Goal: Task Accomplishment & Management: Manage account settings

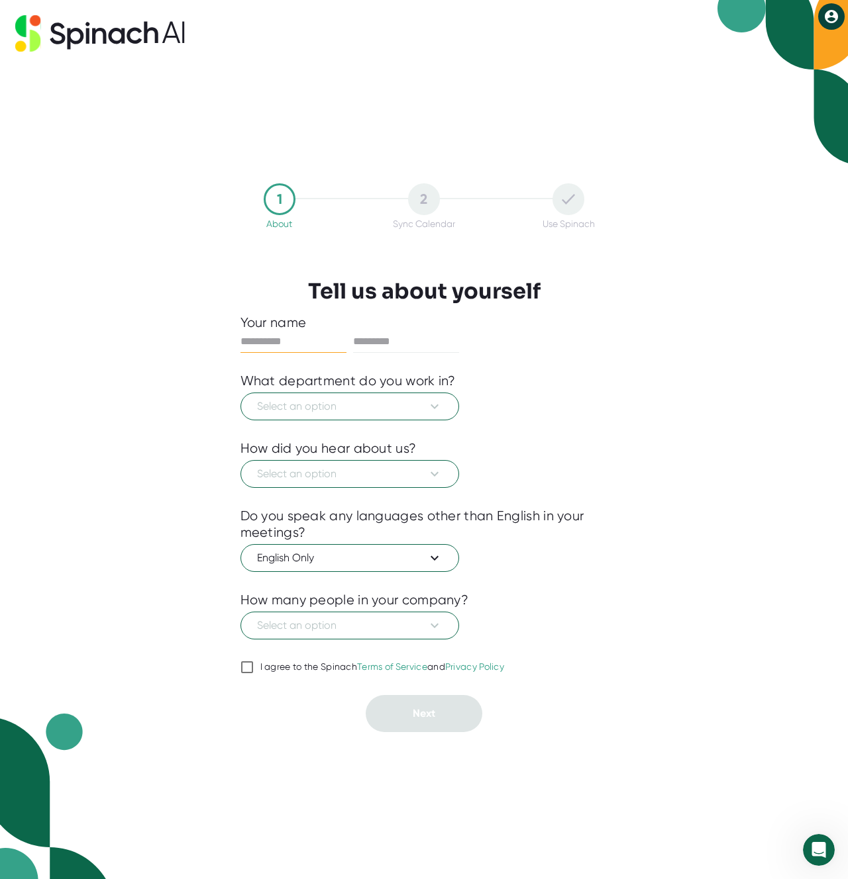
click at [417, 208] on div "2" at bounding box center [424, 199] width 32 height 32
drag, startPoint x: 112, startPoint y: 19, endPoint x: 102, endPoint y: 27, distance: 13.1
click at [112, 19] on icon at bounding box center [100, 33] width 170 height 36
click at [97, 31] on icon at bounding box center [99, 36] width 14 height 16
click at [395, 110] on div "1 About 2 Sync Calendar Use Spinach Tell us about yourself Your name What depar…" at bounding box center [424, 458] width 434 height 813
